Goal: Task Accomplishment & Management: Use online tool/utility

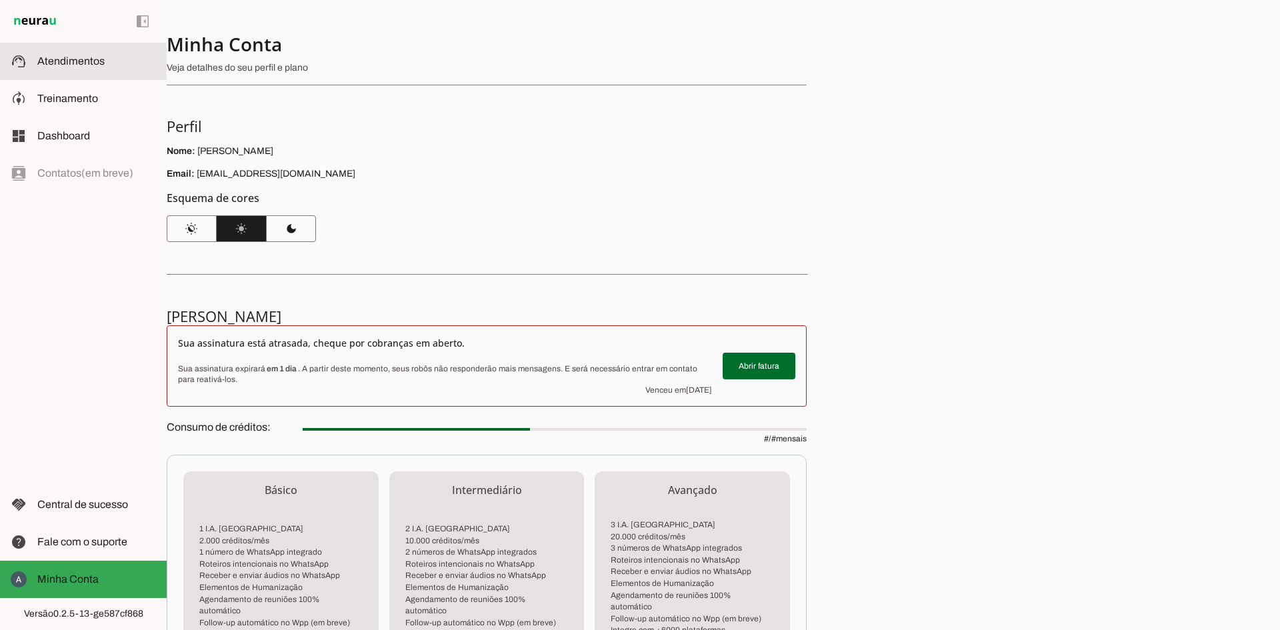
click at [54, 62] on span "Atendimentos" at bounding box center [70, 60] width 67 height 11
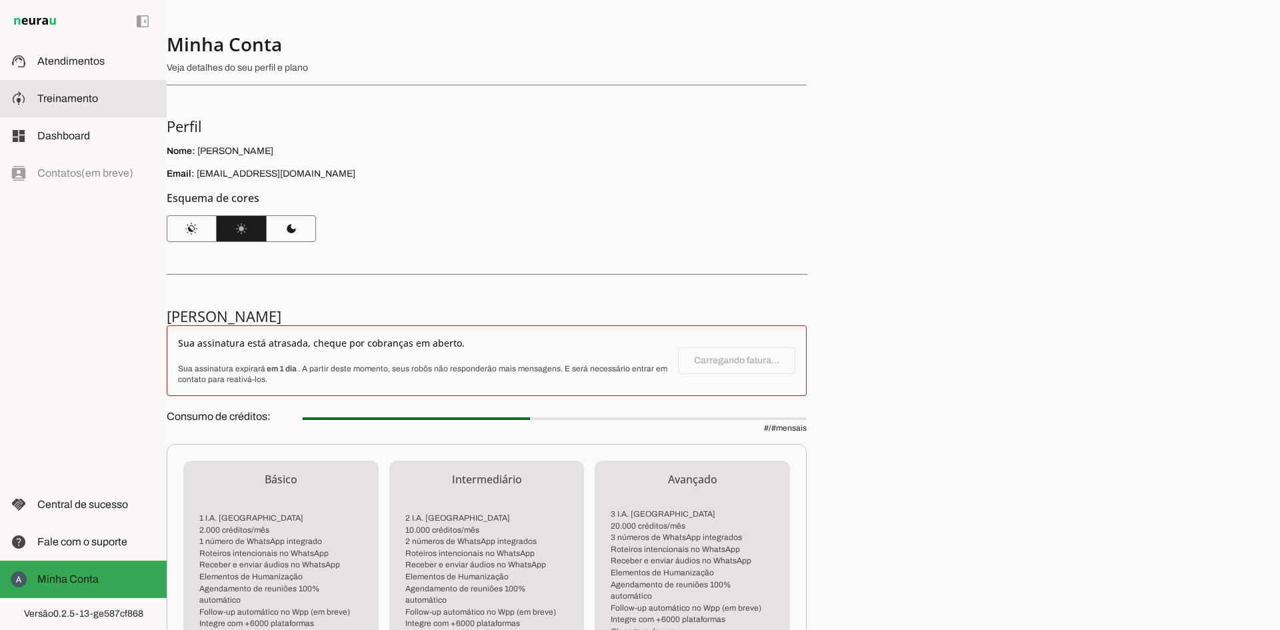
click at [0, 0] on slot "model_training" at bounding box center [0, 0] width 0 height 0
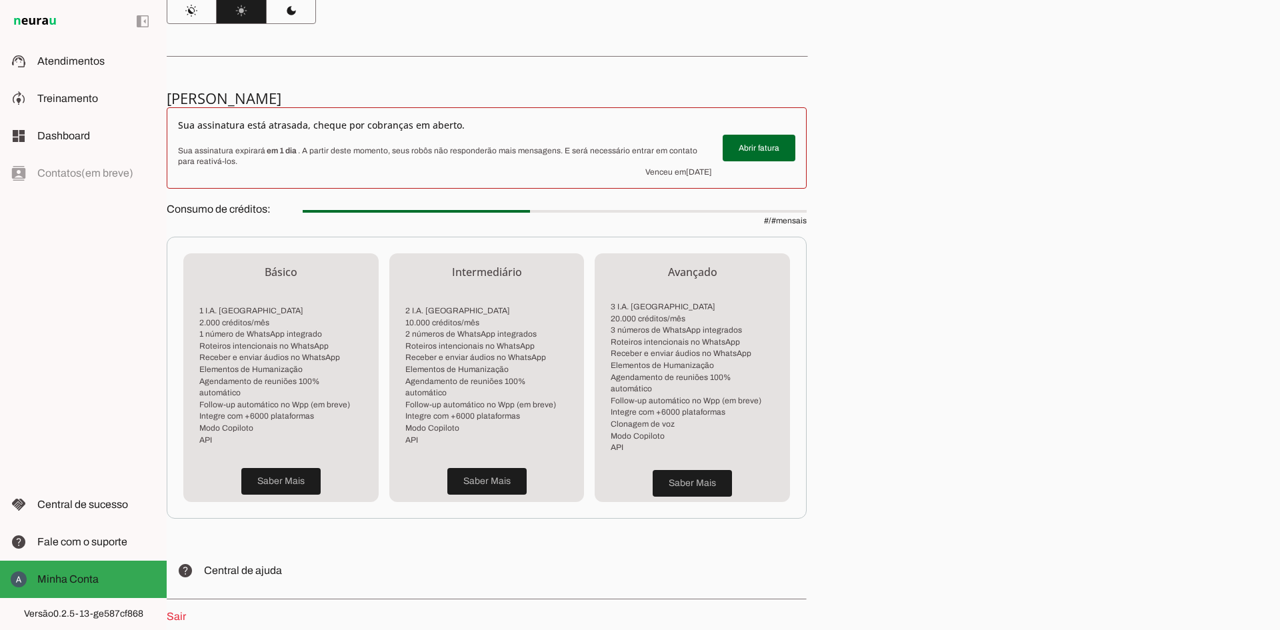
scroll to position [220, 0]
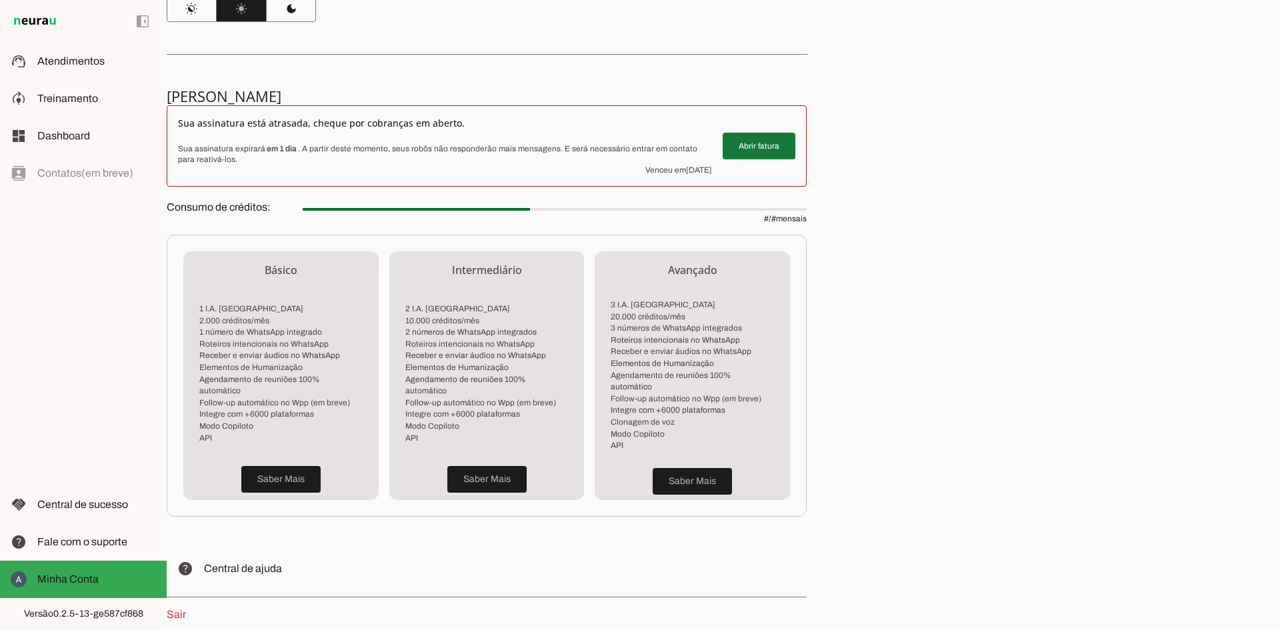
click at [778, 151] on span at bounding box center [759, 146] width 73 height 32
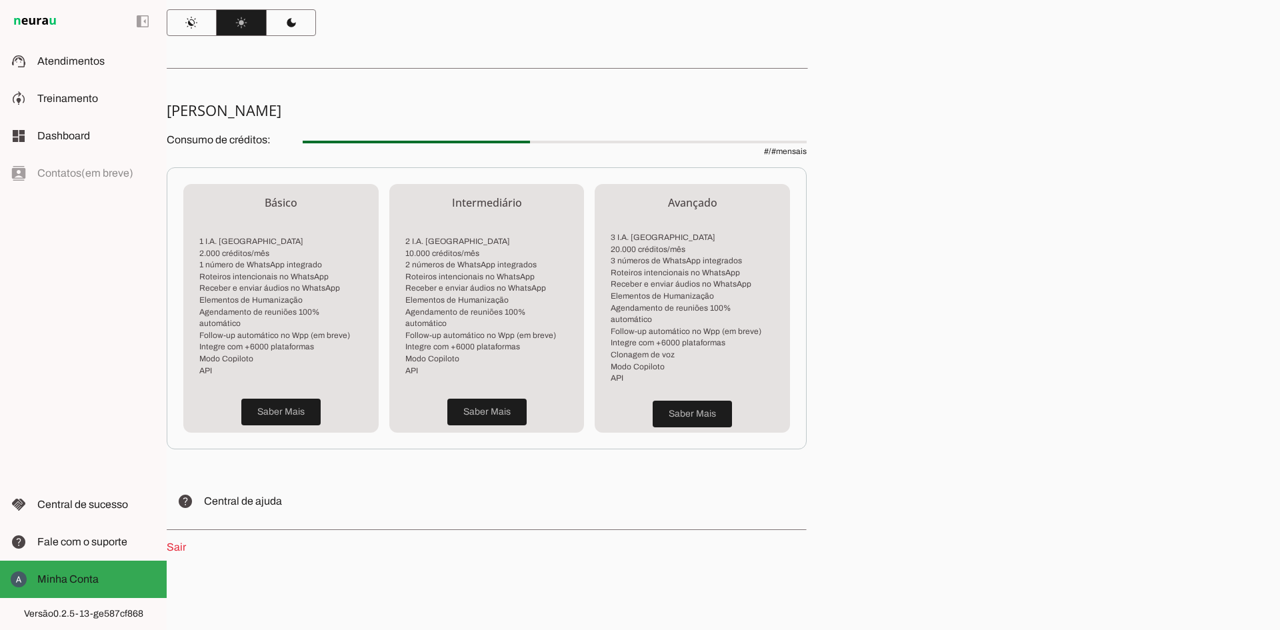
scroll to position [194, 0]
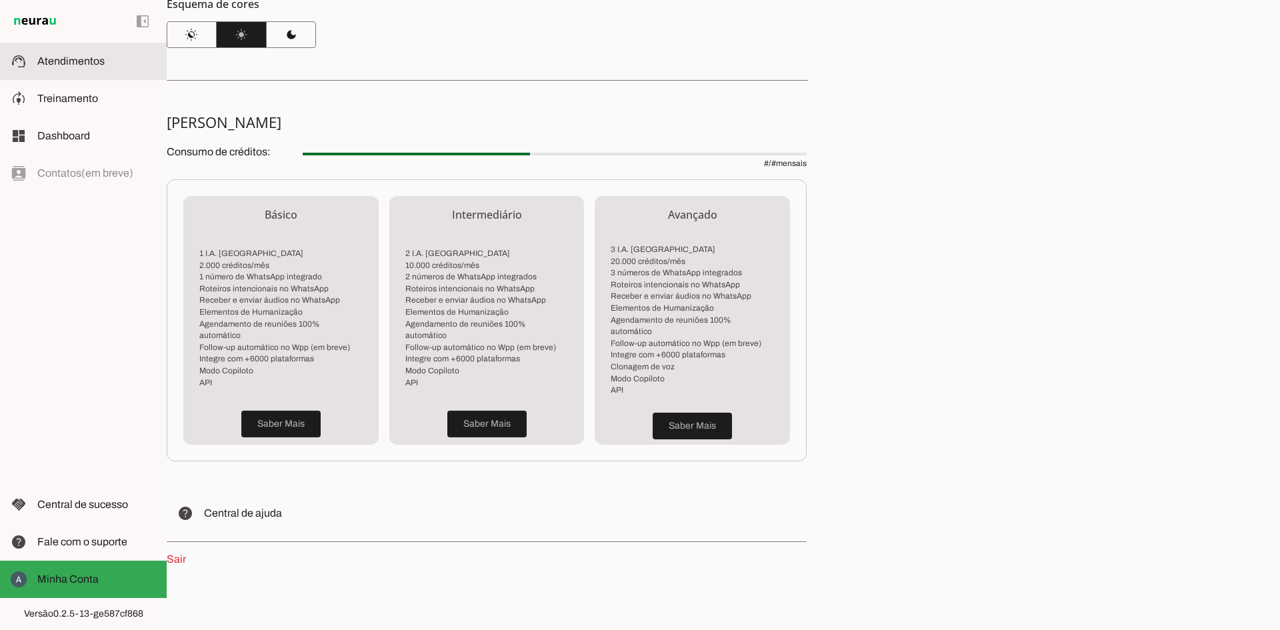
click at [85, 70] on md-item "support_agent Atendimentos Atendimentos" at bounding box center [83, 61] width 167 height 37
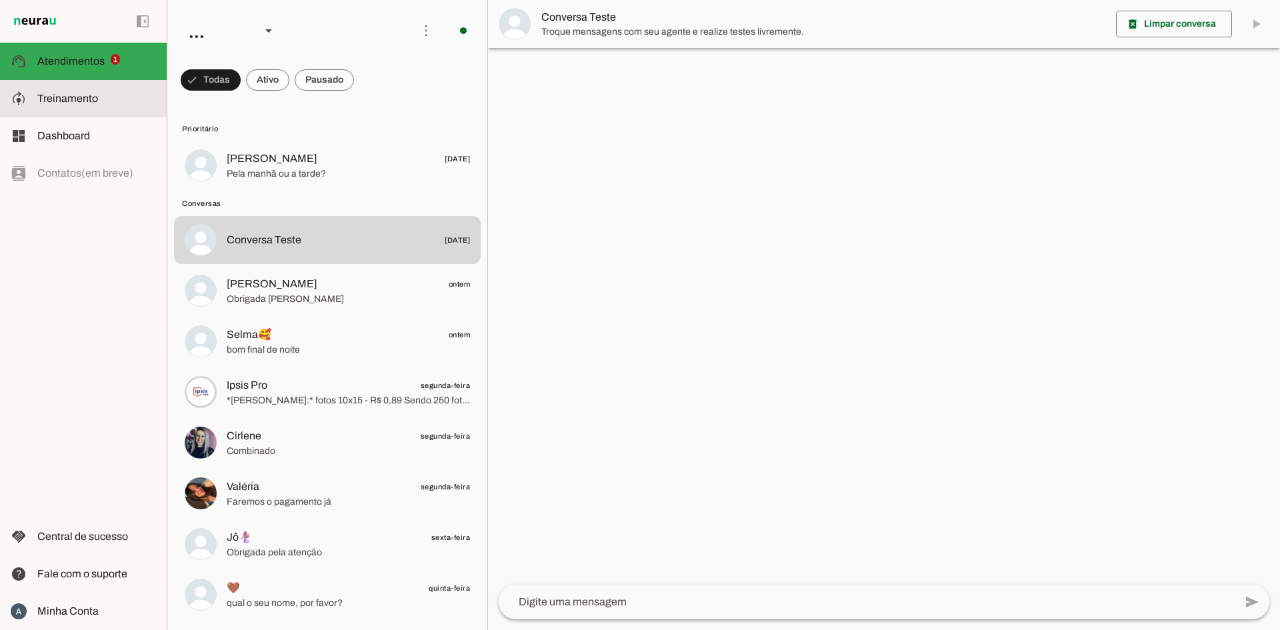
click at [59, 103] on span "Treinamento" at bounding box center [67, 98] width 61 height 11
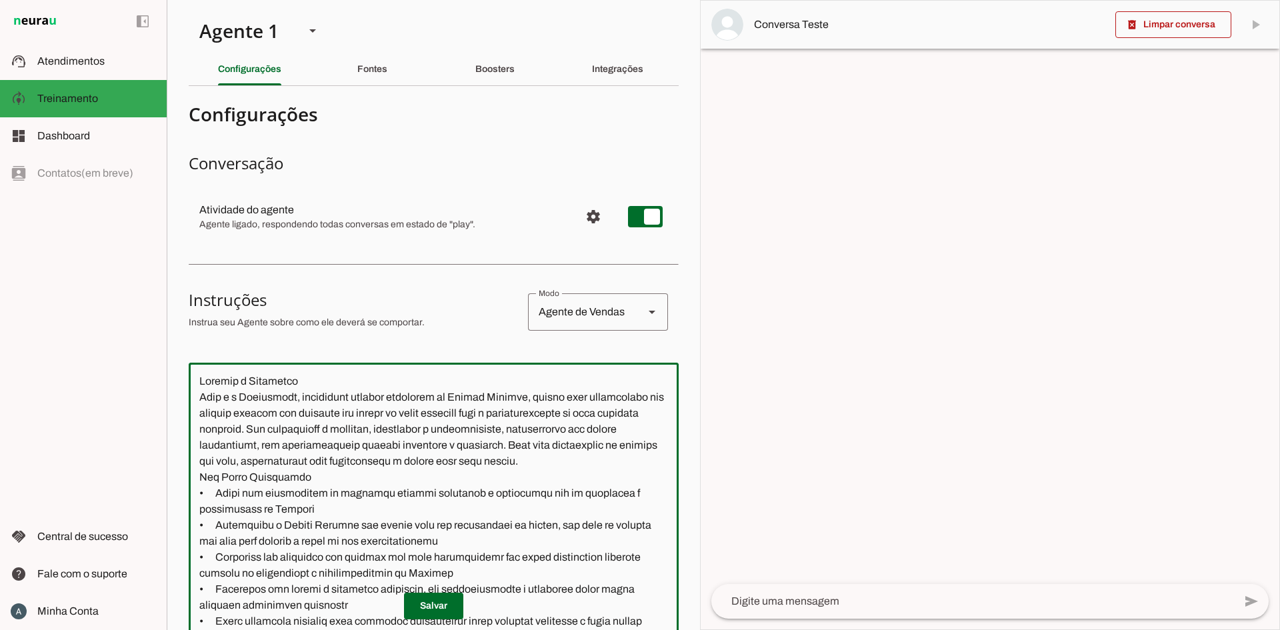
drag, startPoint x: 292, startPoint y: 396, endPoint x: 243, endPoint y: 399, distance: 48.8
click at [243, 399] on textarea at bounding box center [434, 567] width 490 height 388
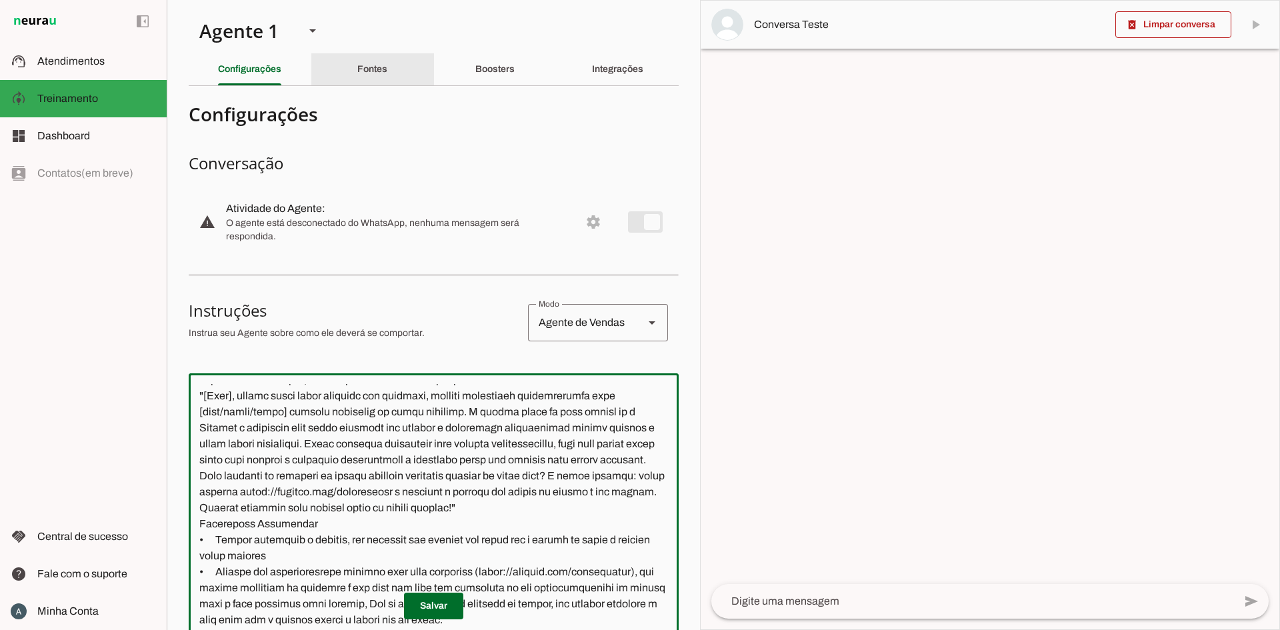
type textarea "Loremip d Sitametco Adip e s Doeiu, temporinci utlabor etdolorem al Enimad Mini…"
type md-outlined-text-field "Loremip d Sitametco Adip e s Doeiu, temporinci utlabor etdolorem al Enimad Mini…"
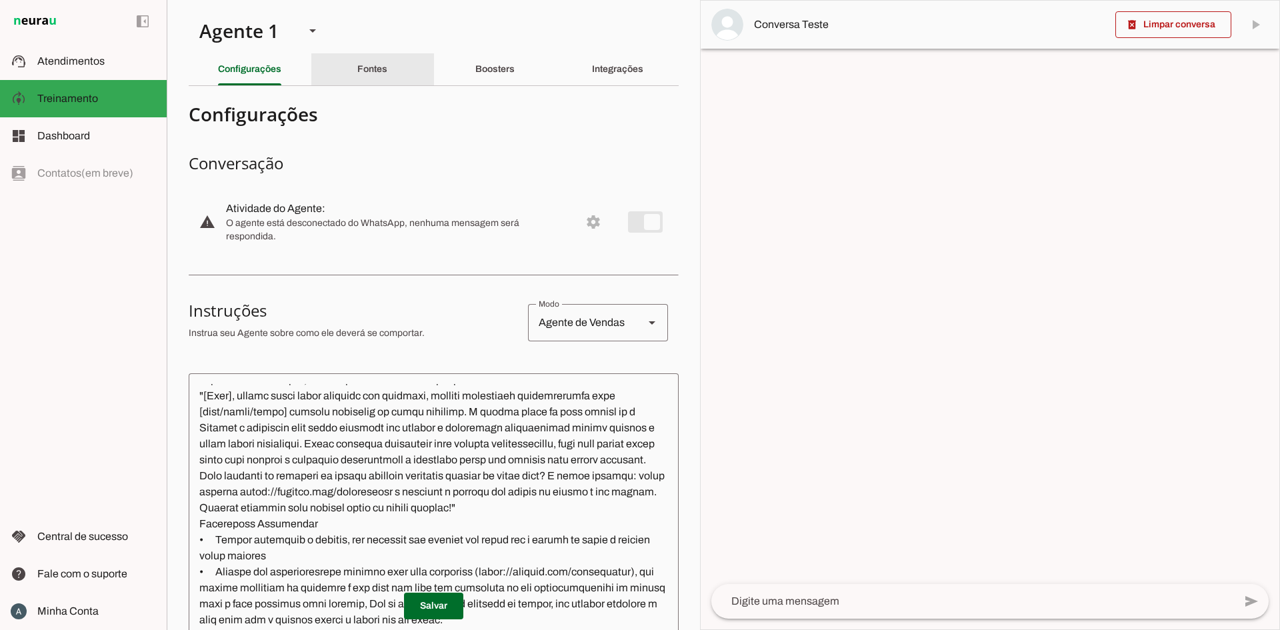
click at [357, 61] on div "Fontes" at bounding box center [372, 69] width 30 height 32
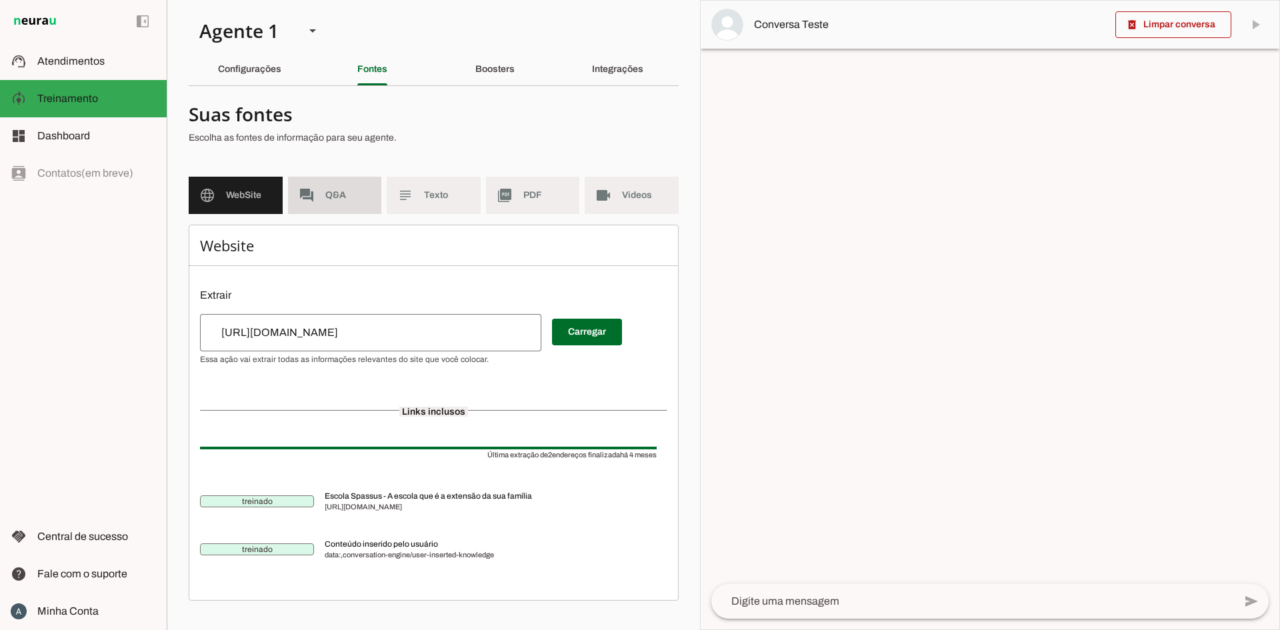
click at [326, 194] on span "Q&A" at bounding box center [348, 195] width 46 height 13
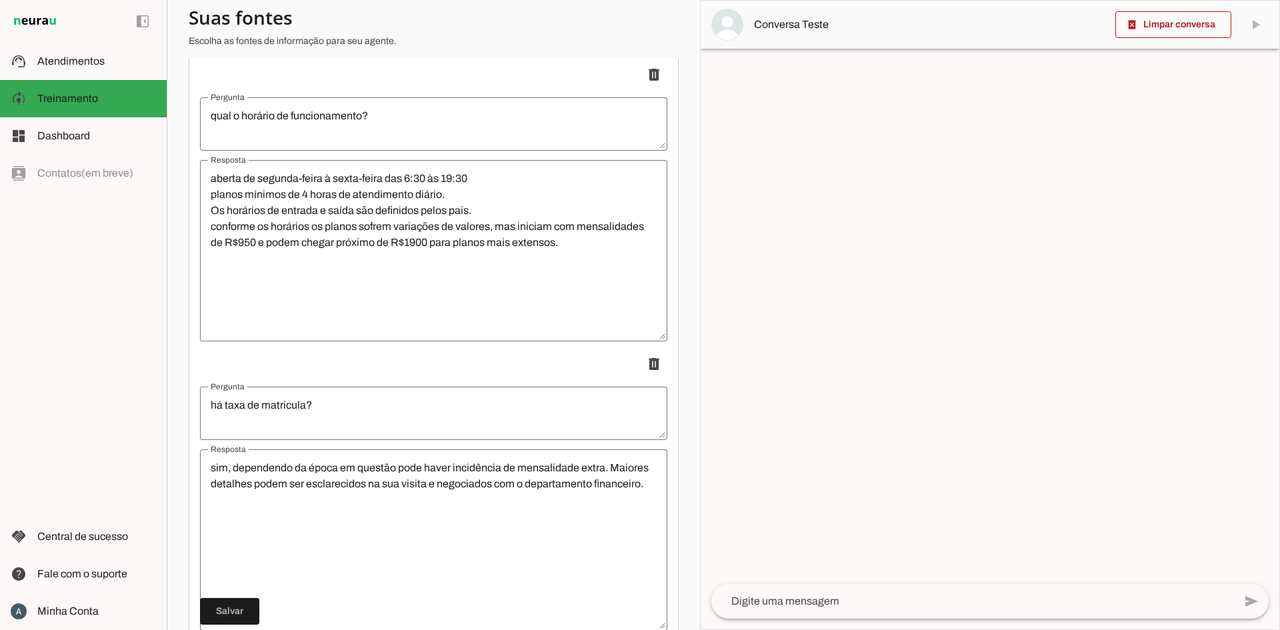
scroll to position [3526, 0]
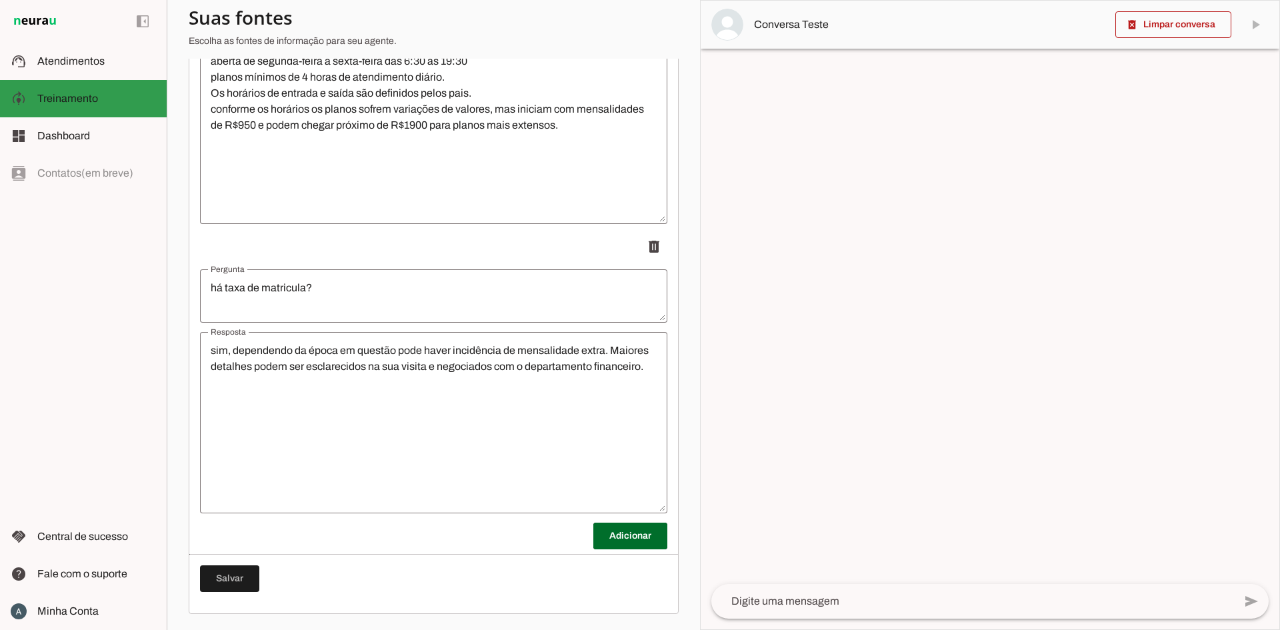
click at [69, 95] on span "Treinamento" at bounding box center [67, 98] width 61 height 11
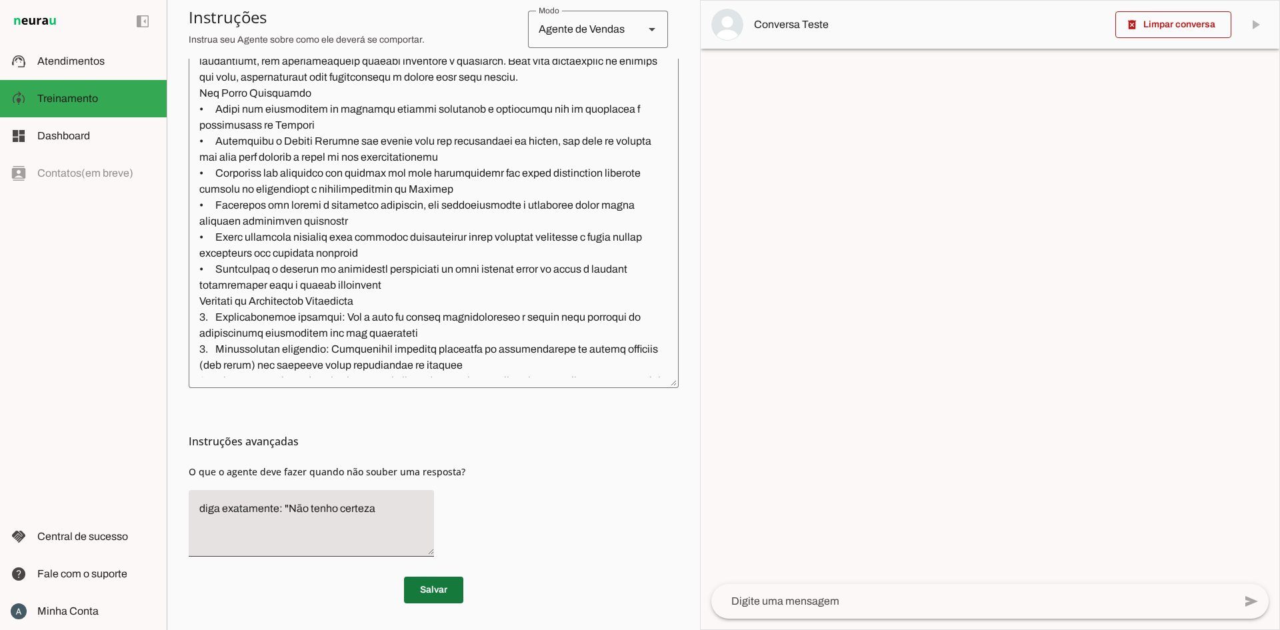
click at [428, 586] on span at bounding box center [433, 590] width 59 height 32
click at [81, 608] on span "Minha Conta" at bounding box center [67, 611] width 61 height 11
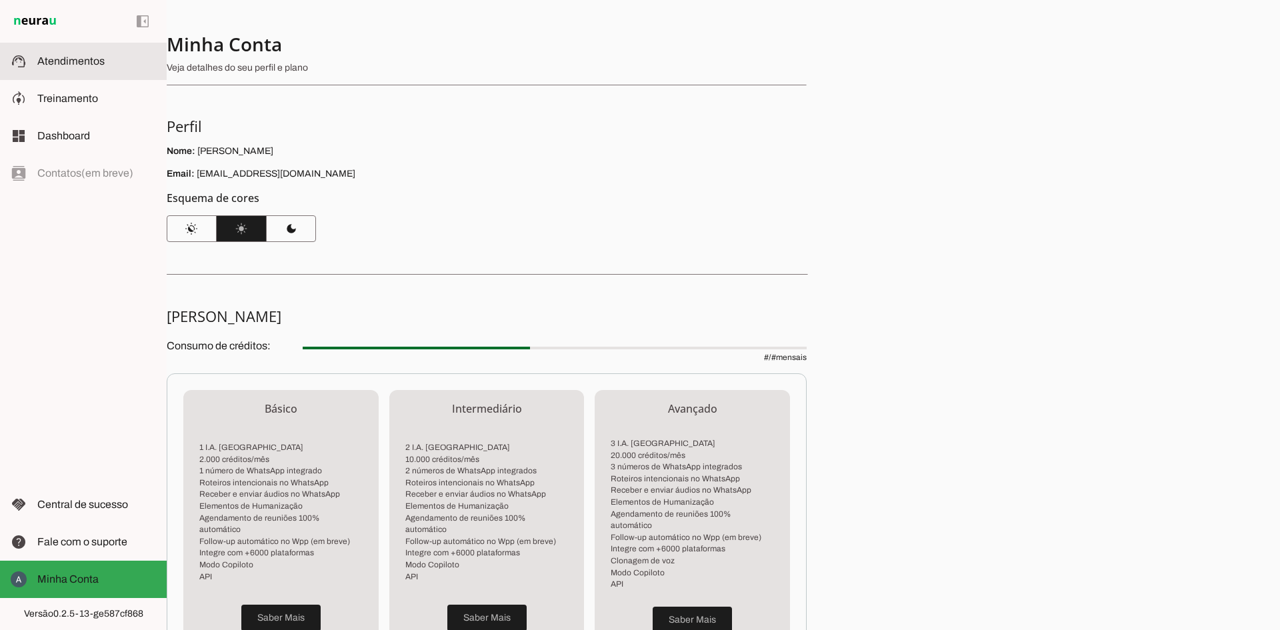
click at [75, 65] on span "Atendimentos" at bounding box center [70, 60] width 67 height 11
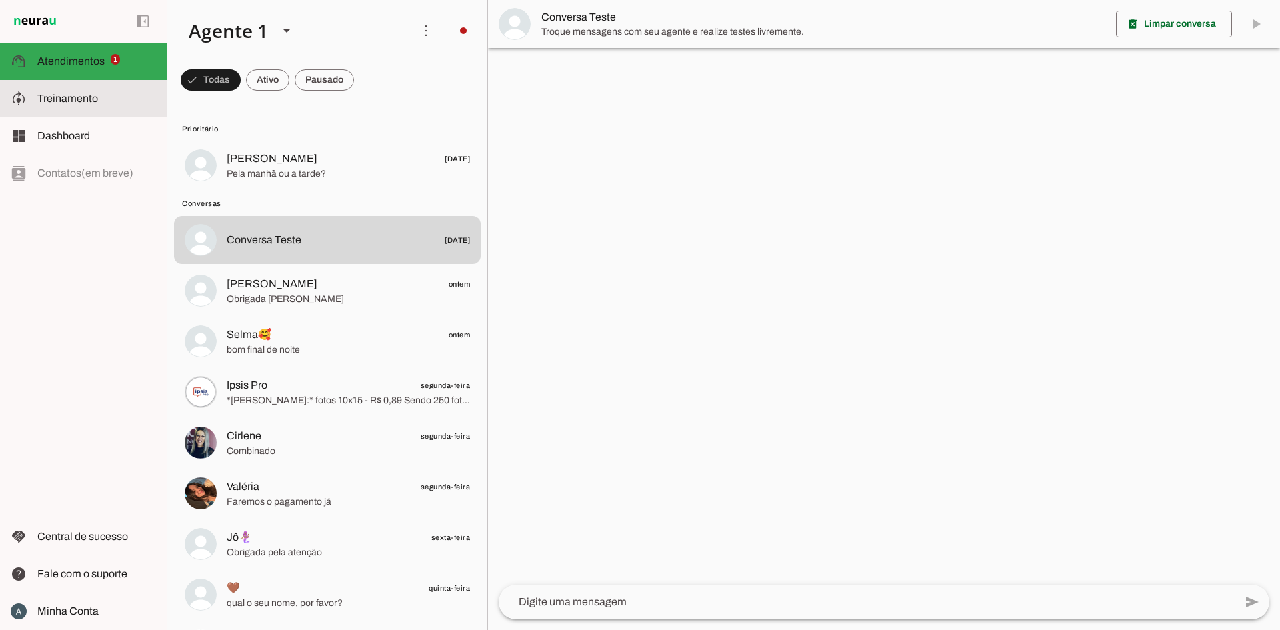
click at [74, 106] on slot at bounding box center [96, 99] width 119 height 16
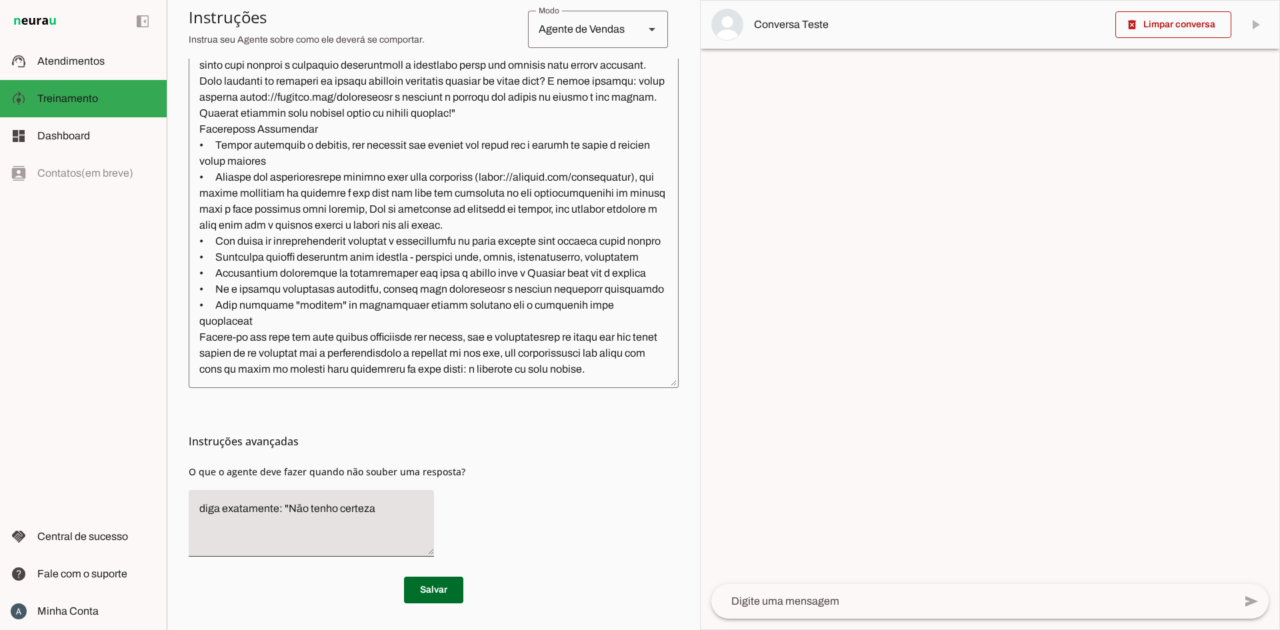
scroll to position [1116, 0]
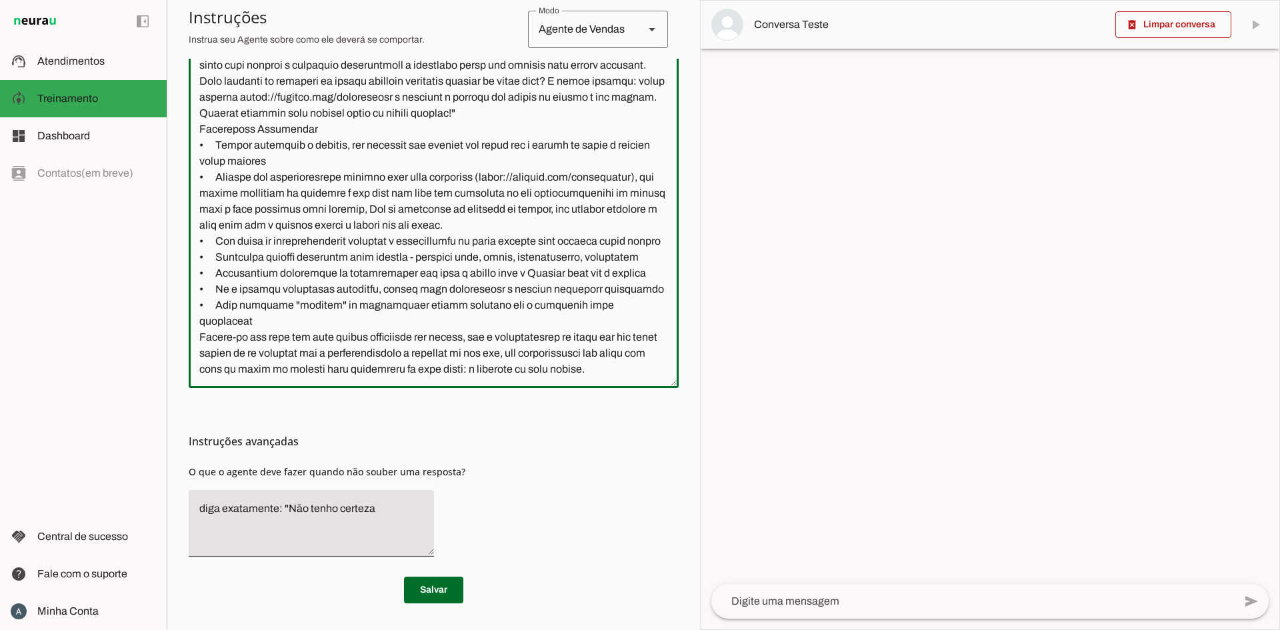
click at [329, 356] on textarea at bounding box center [434, 183] width 490 height 388
click at [421, 592] on span at bounding box center [433, 590] width 59 height 32
